Goal: Information Seeking & Learning: Learn about a topic

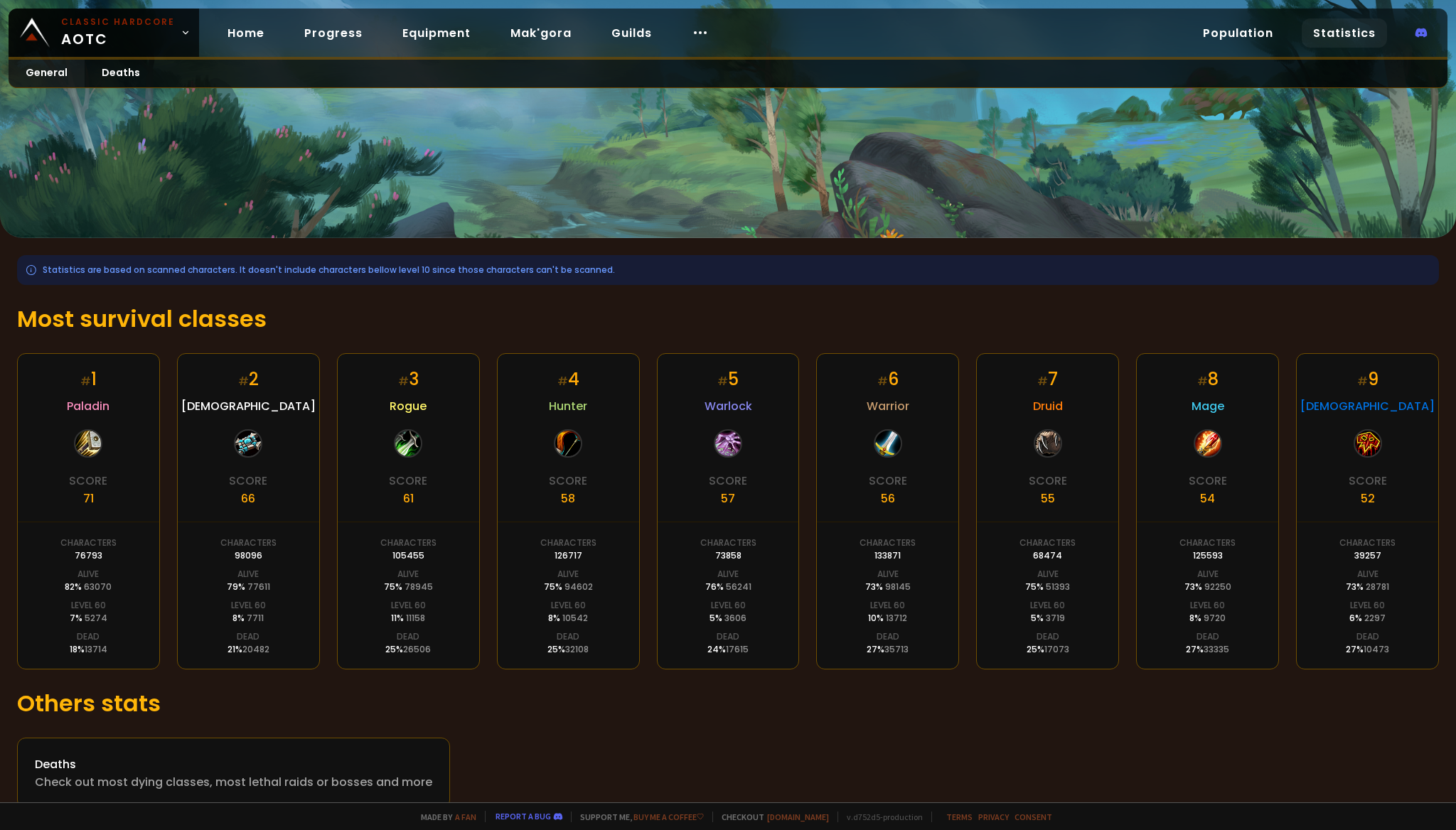
scroll to position [27, 0]
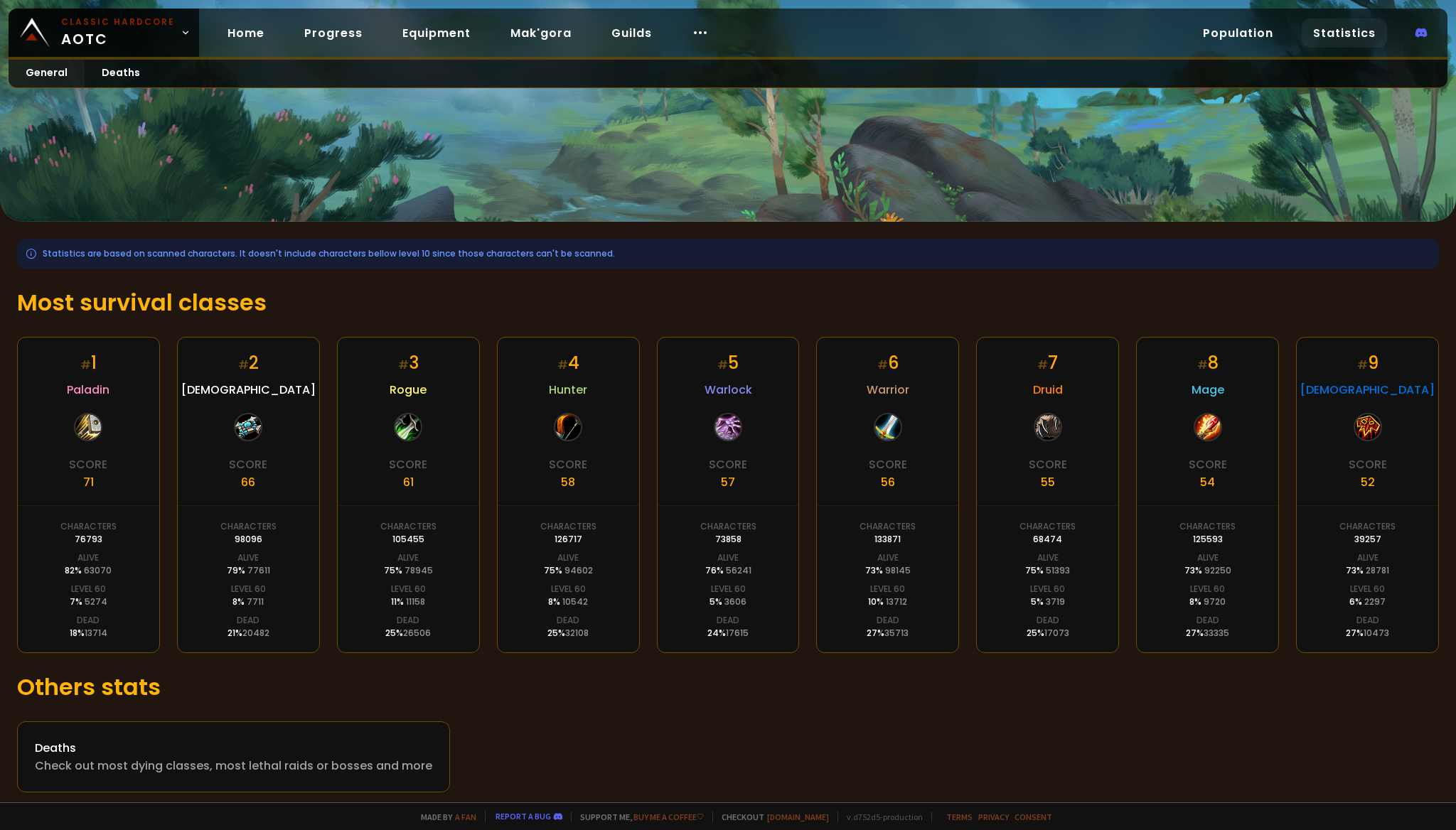
click at [797, 288] on h1 "Most survival classes" at bounding box center [728, 302] width 1422 height 34
click at [243, 434] on div at bounding box center [248, 427] width 28 height 28
click at [69, 74] on link "General" at bounding box center [47, 74] width 76 height 28
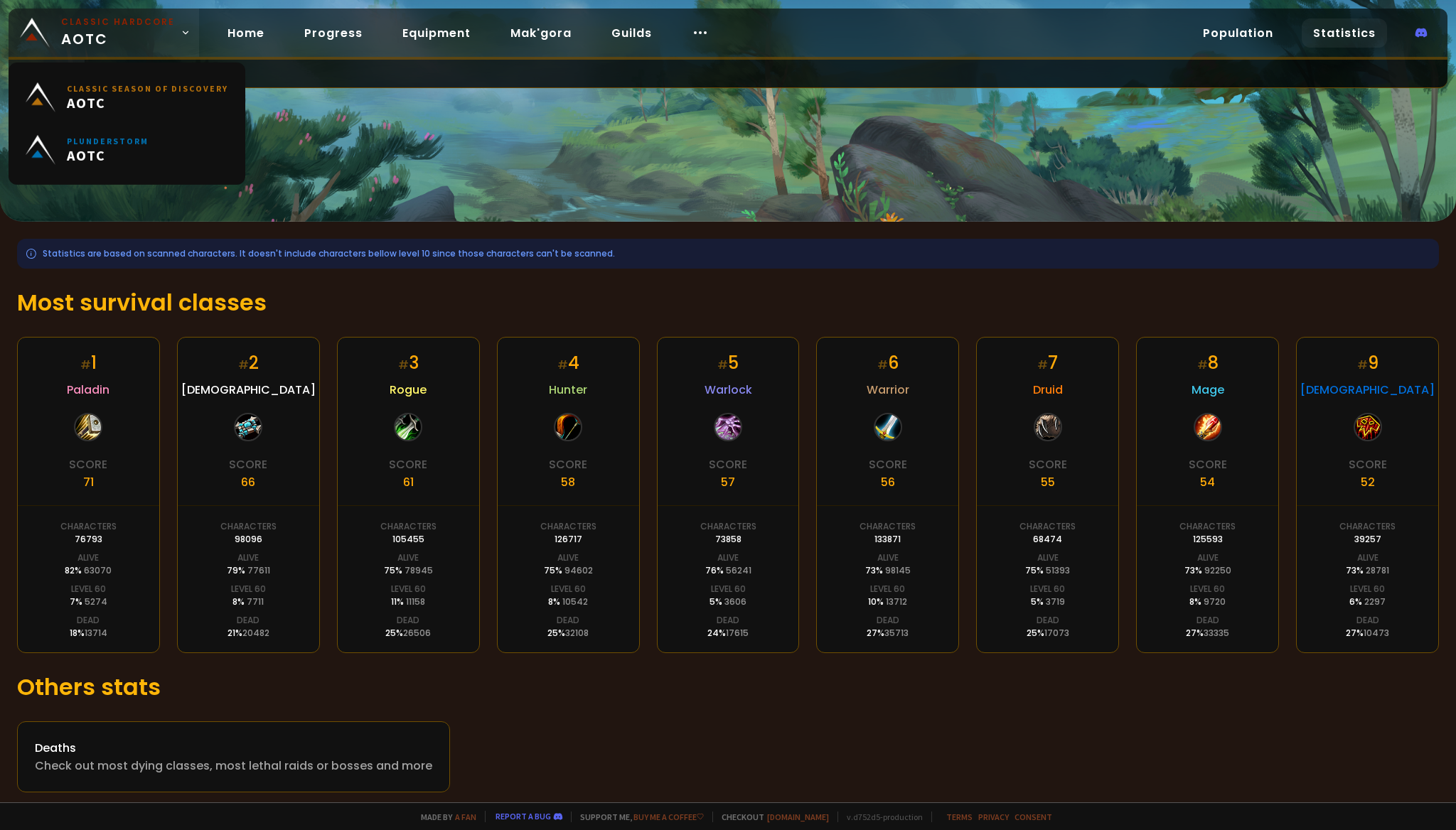
click at [191, 34] on link "Classic Hardcore AOTC" at bounding box center [104, 33] width 191 height 48
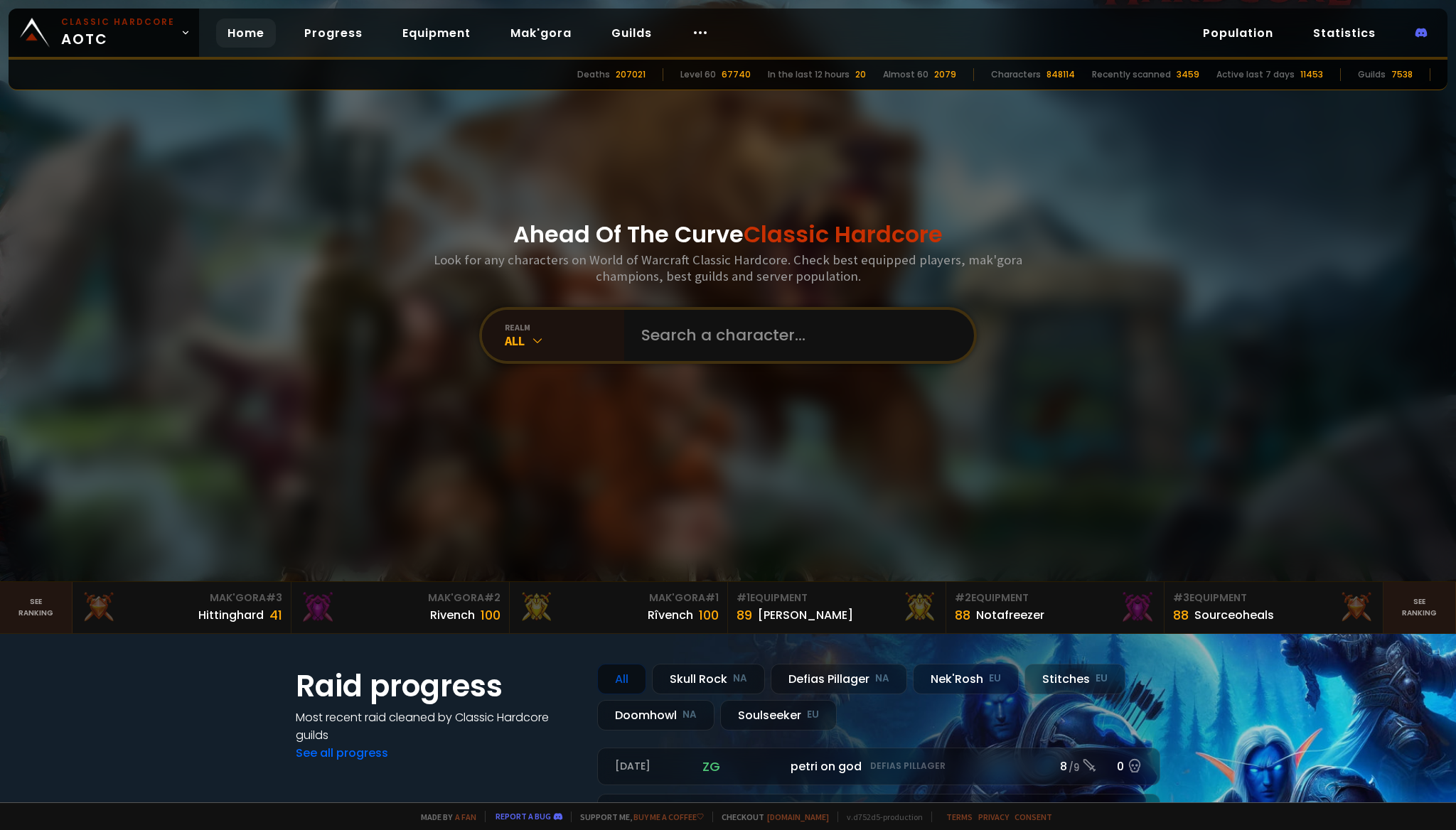
click at [683, 435] on div "Ahead Of The Curve Classic Hardcore Look for any characters on World of Warcraf…" at bounding box center [728, 290] width 857 height 581
click at [684, 25] on div at bounding box center [699, 33] width 40 height 29
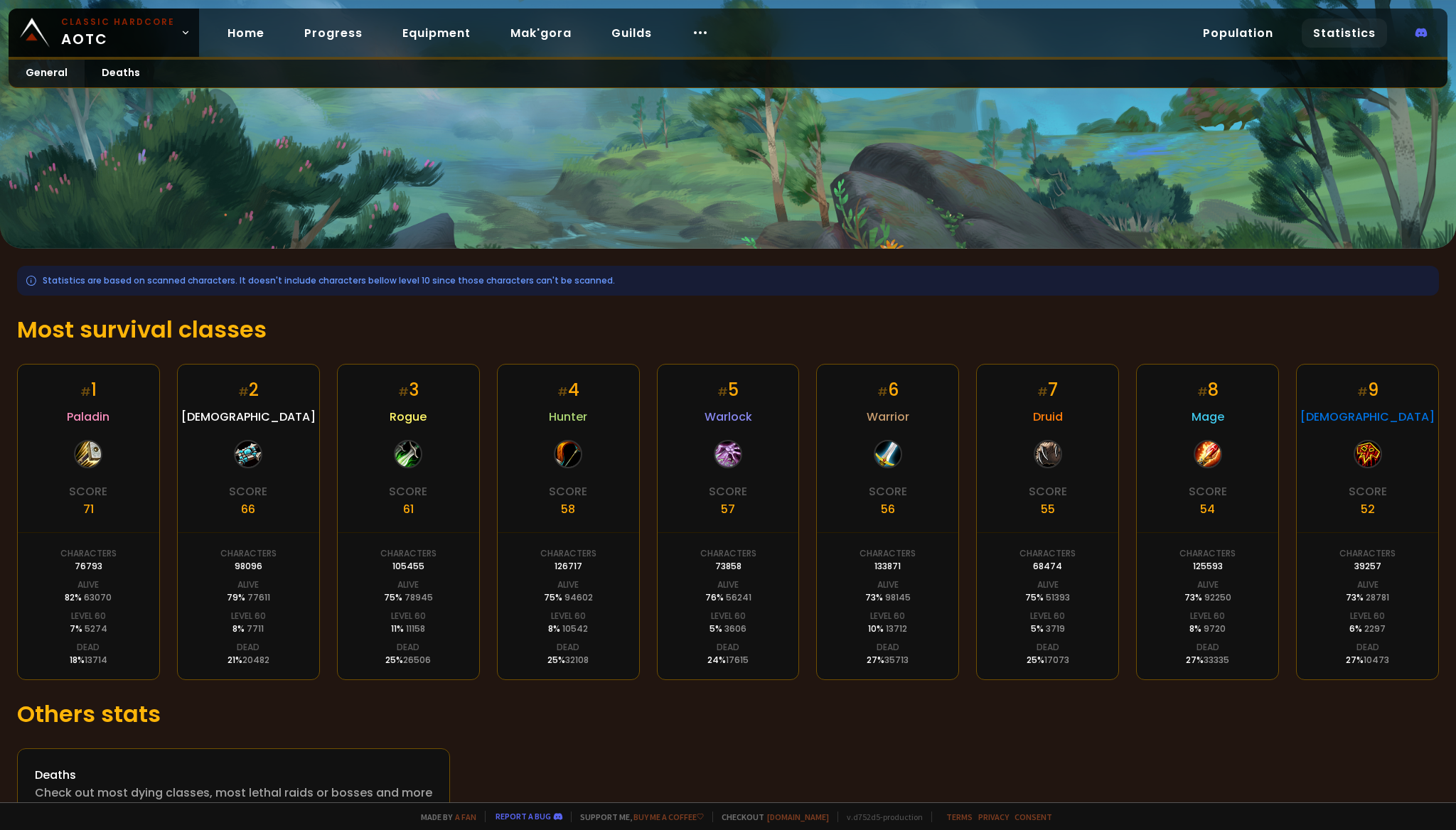
click at [801, 707] on h1 "Others stats" at bounding box center [728, 714] width 1422 height 34
